Goal: Task Accomplishment & Management: Use online tool/utility

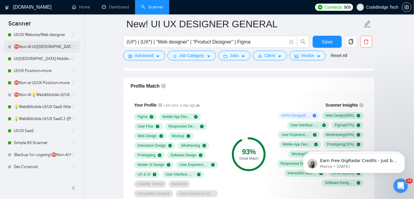
scroll to position [245, 0]
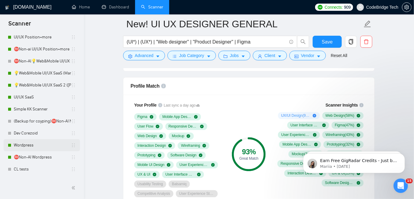
click at [26, 144] on link "Wordpress" at bounding box center [42, 145] width 57 height 12
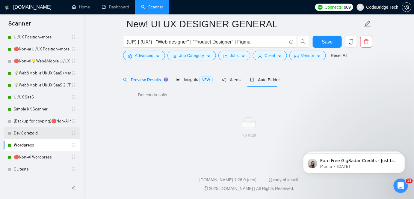
scroll to position [20, 0]
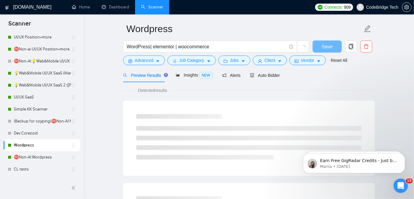
click at [266, 75] on span "Auto Bidder" at bounding box center [265, 75] width 30 height 5
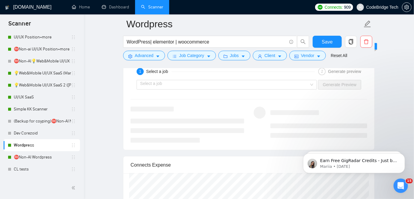
scroll to position [1296, 0]
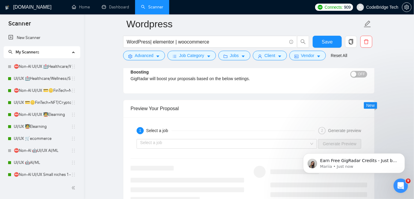
scroll to position [1187, 0]
